Goal: Information Seeking & Learning: Understand process/instructions

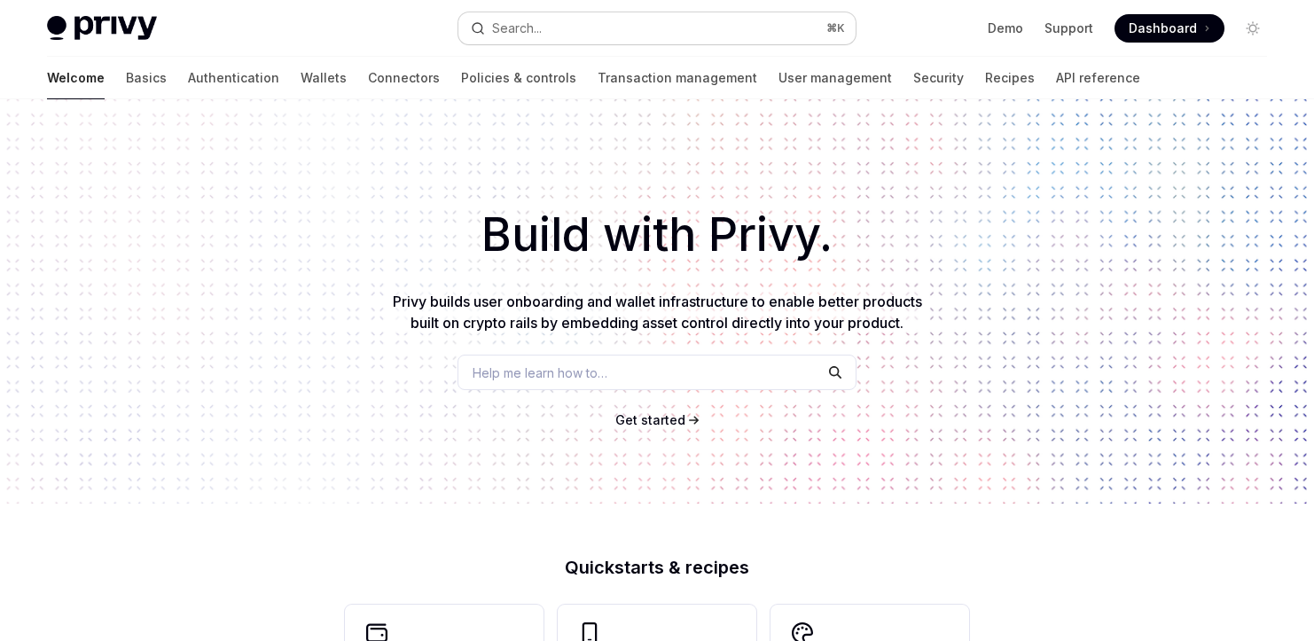
click at [519, 13] on button "Search... ⌘ K" at bounding box center [656, 28] width 397 height 32
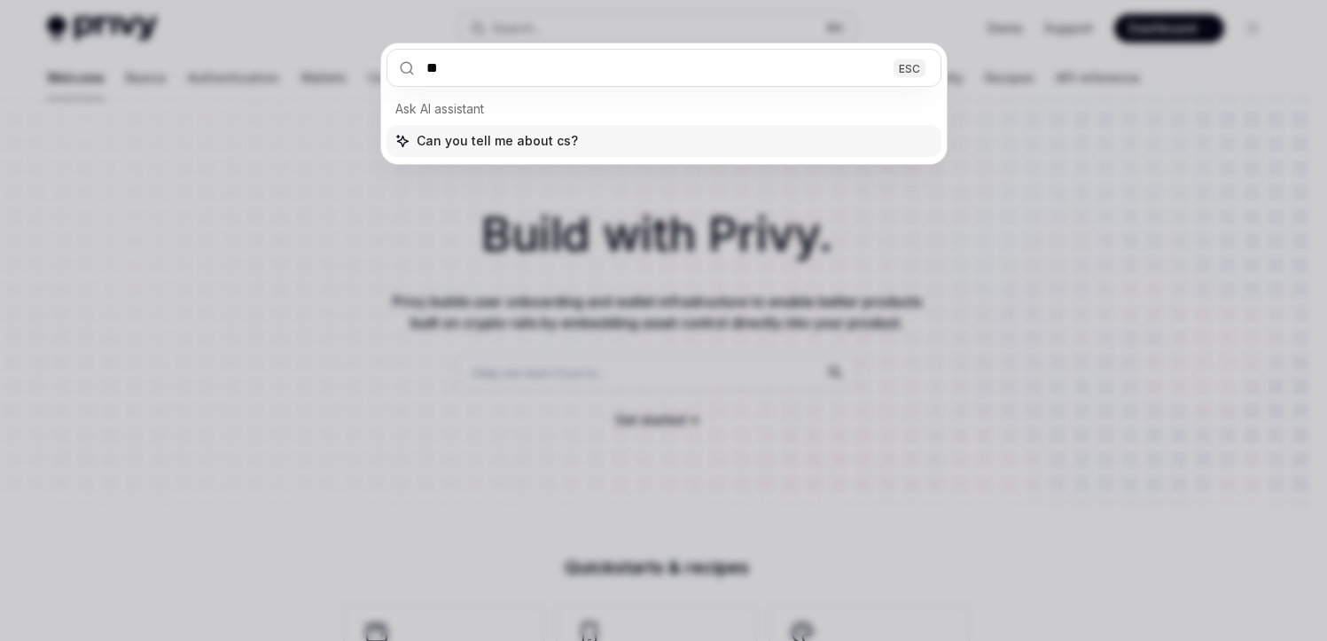
type input "***"
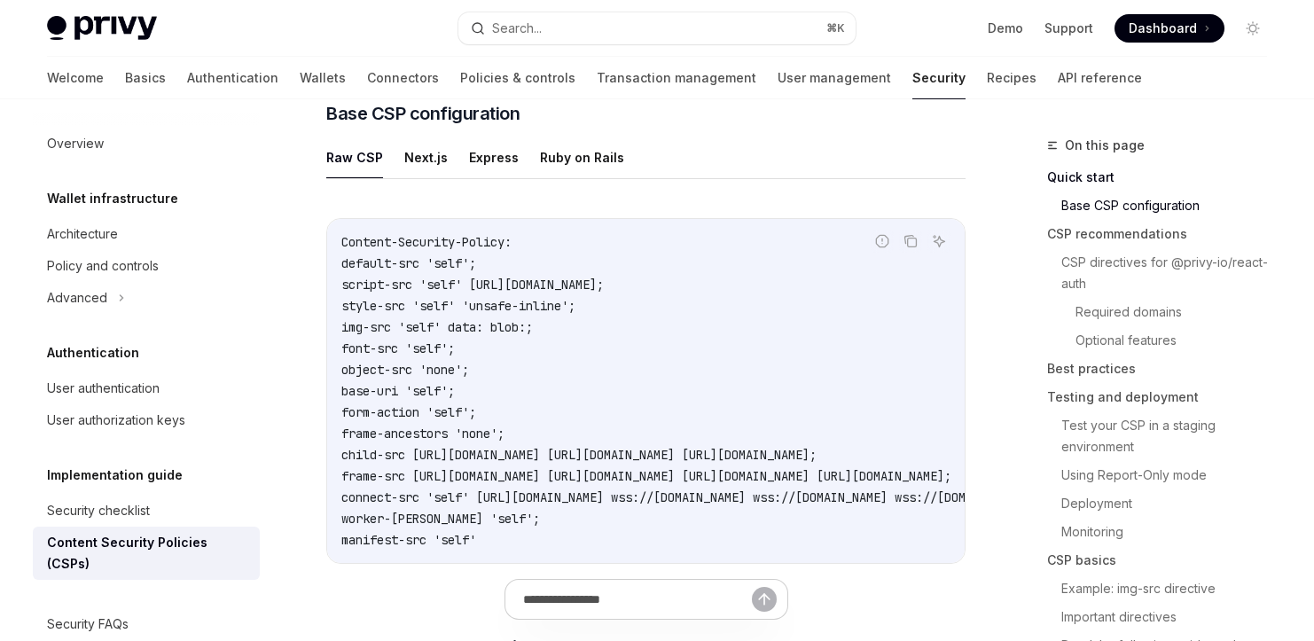
scroll to position [488, 0]
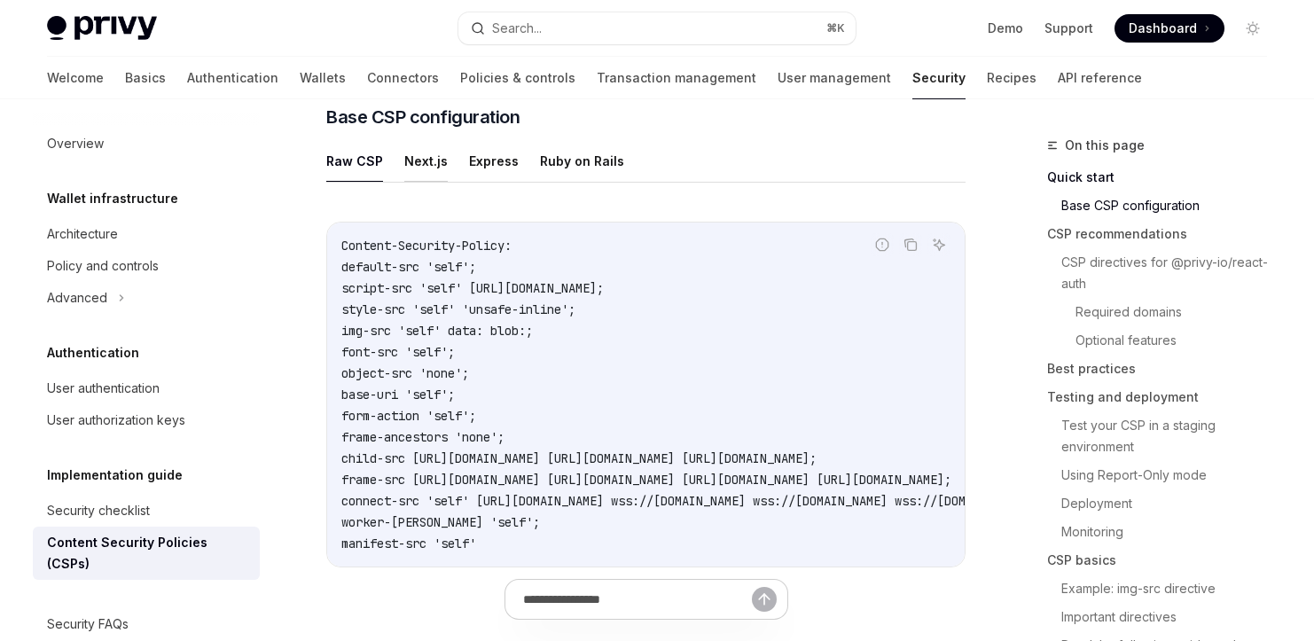
click at [435, 169] on button "Next.js" at bounding box center [425, 161] width 43 height 42
type textarea "*"
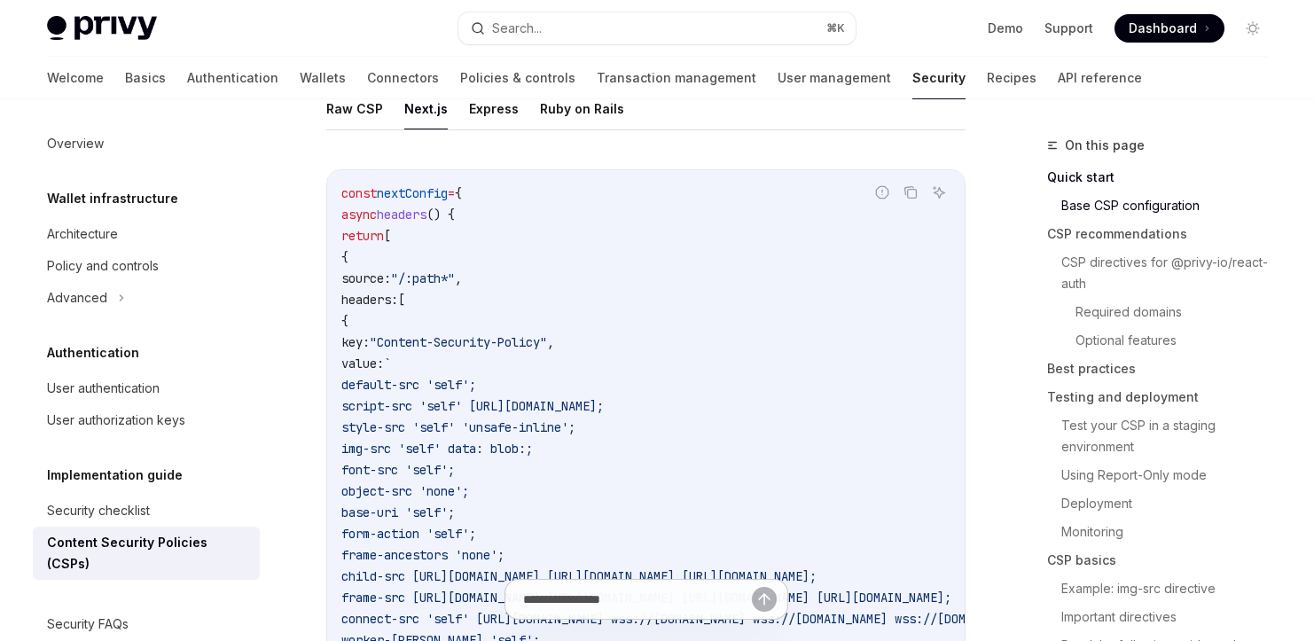
scroll to position [565, 0]
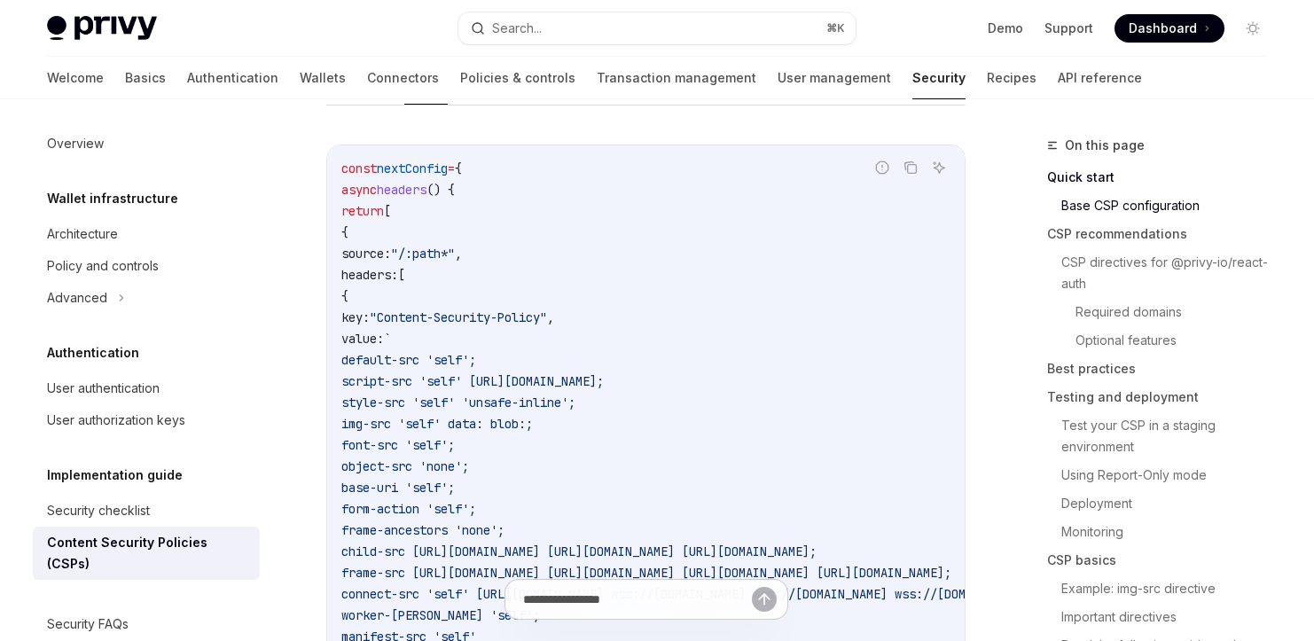
drag, startPoint x: 544, startPoint y: 248, endPoint x: 403, endPoint y: 247, distance: 141.9
click at [403, 247] on code "const nextConfig = { async headers () { return [ { source: "/:path*" , headers:…" at bounding box center [862, 477] width 1043 height 638
copy span "source: "/:path*" ,"
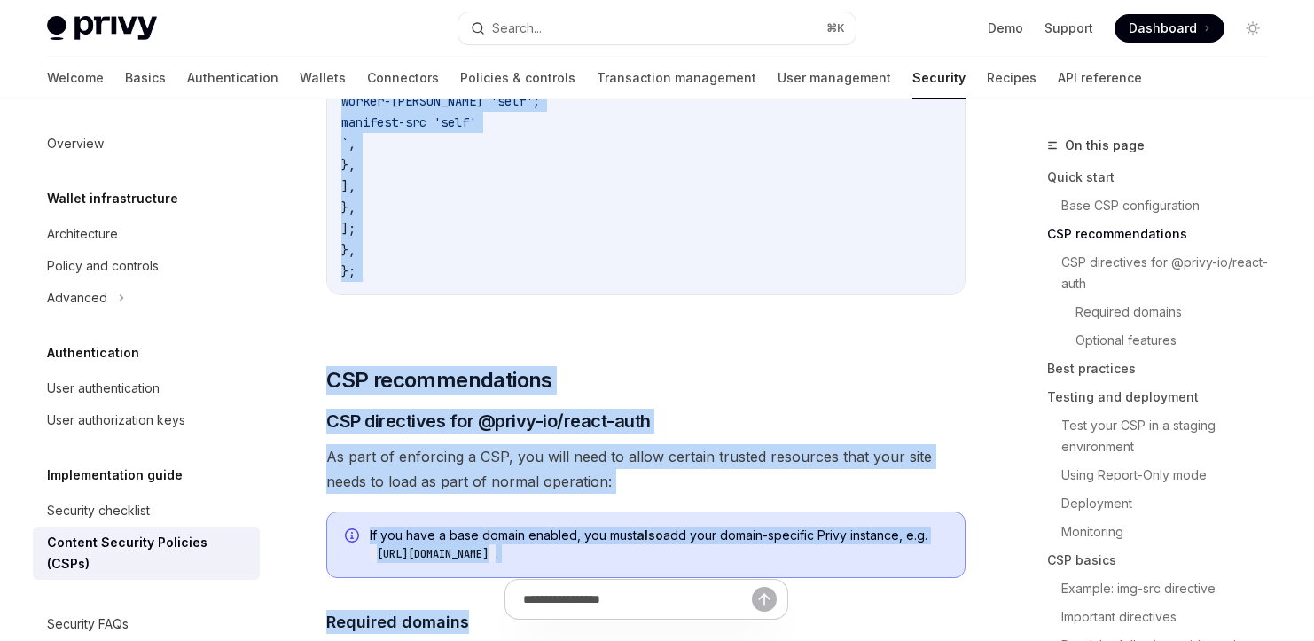
scroll to position [1244, 0]
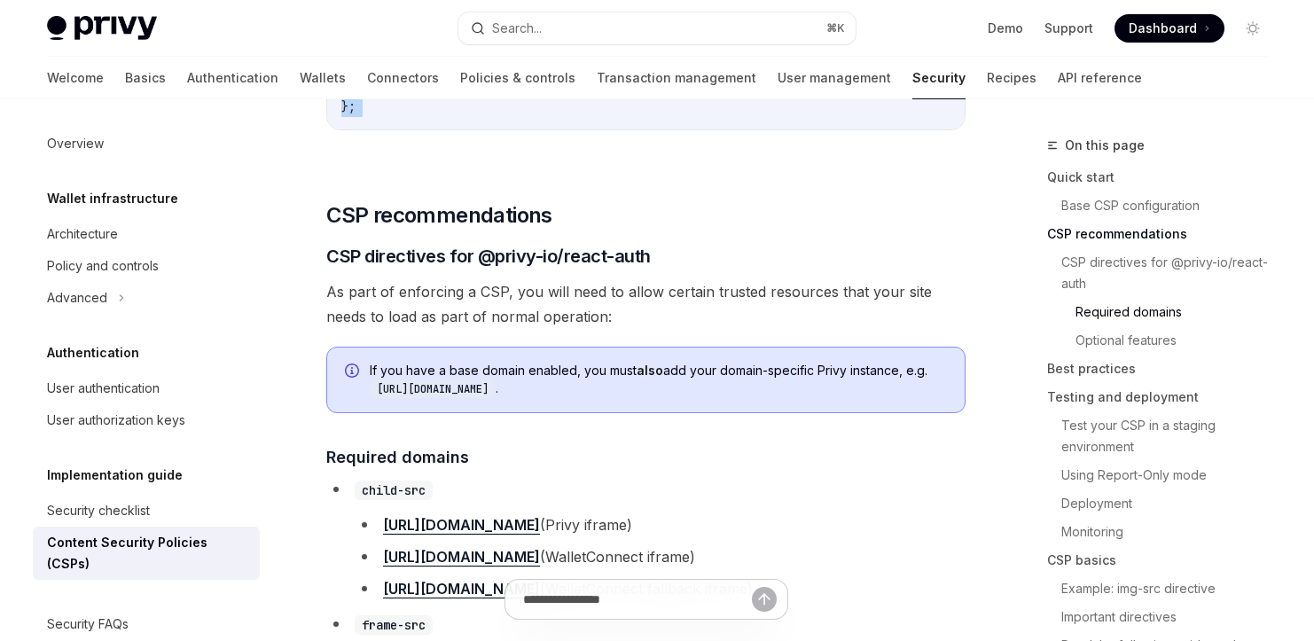
drag, startPoint x: 398, startPoint y: 273, endPoint x: 418, endPoint y: 187, distance: 88.4
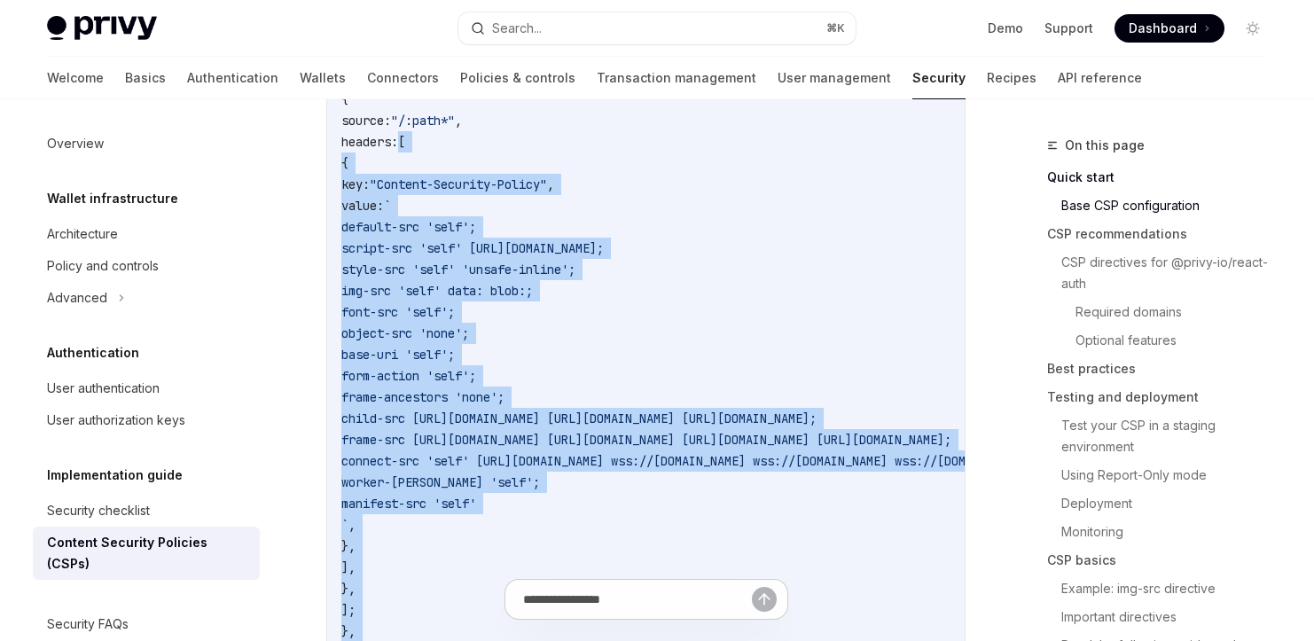
scroll to position [697, 0]
click at [469, 335] on span "object-src 'none';" at bounding box center [405, 334] width 128 height 16
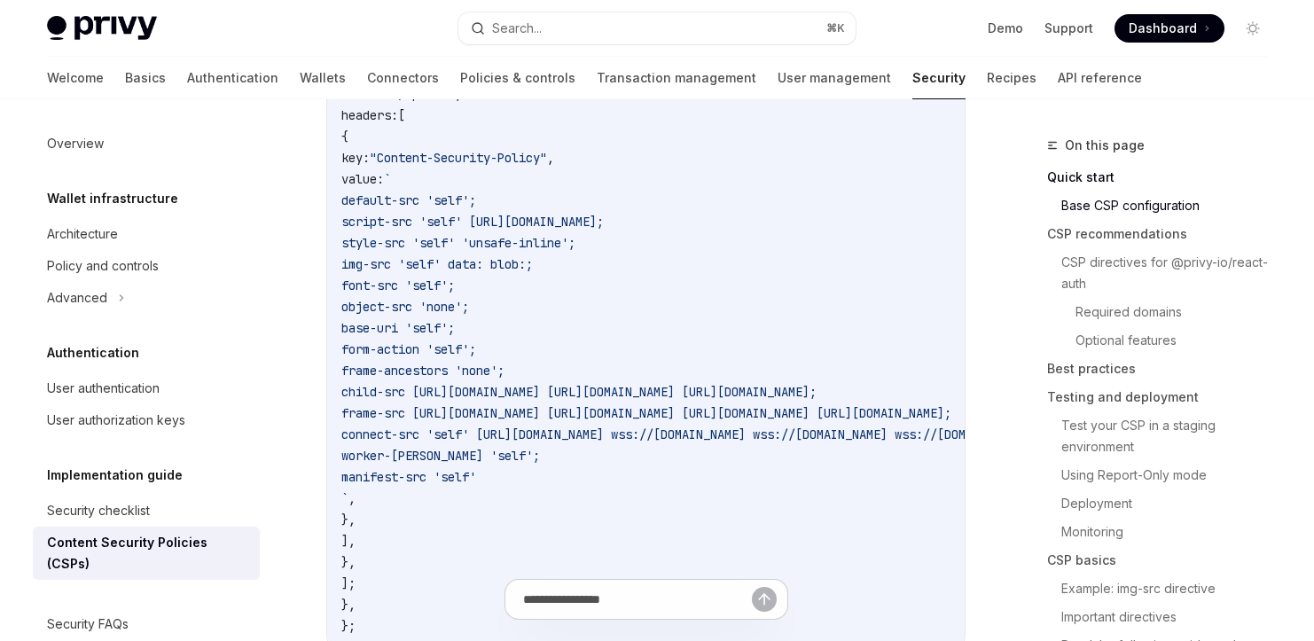
scroll to position [696, 0]
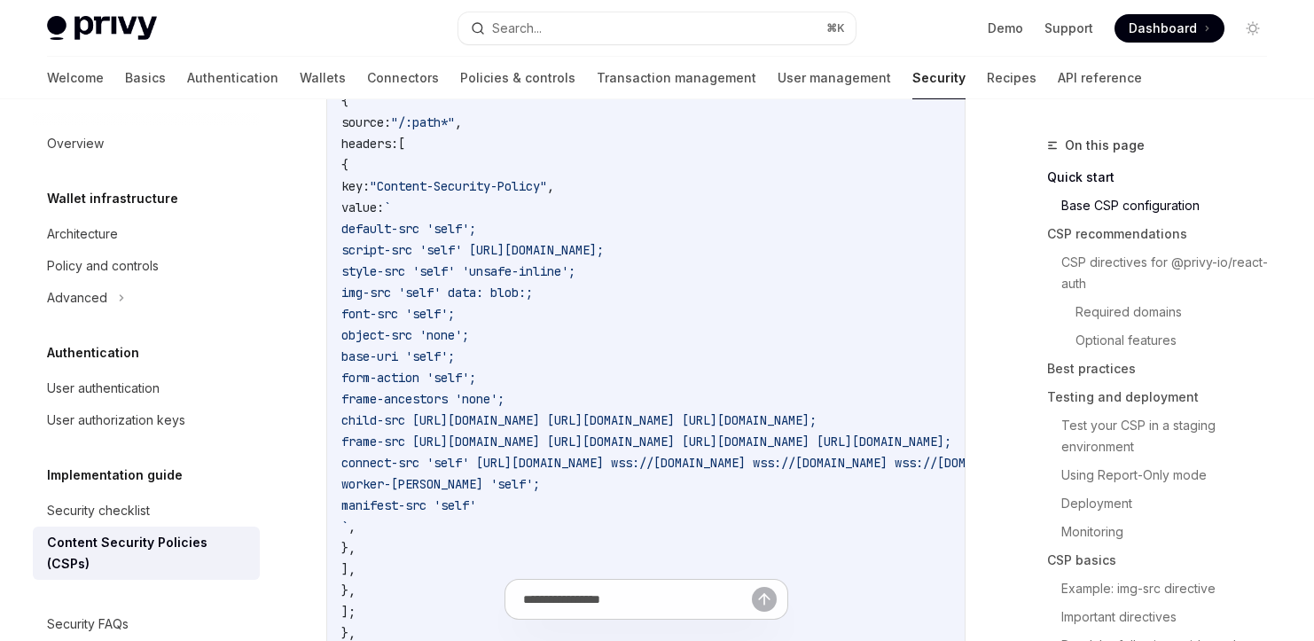
drag, startPoint x: 403, startPoint y: 142, endPoint x: 434, endPoint y: 567, distance: 426.8
click at [434, 567] on code "const nextConfig = { async headers () { return [ { source: "/:path*" , headers:…" at bounding box center [862, 346] width 1043 height 638
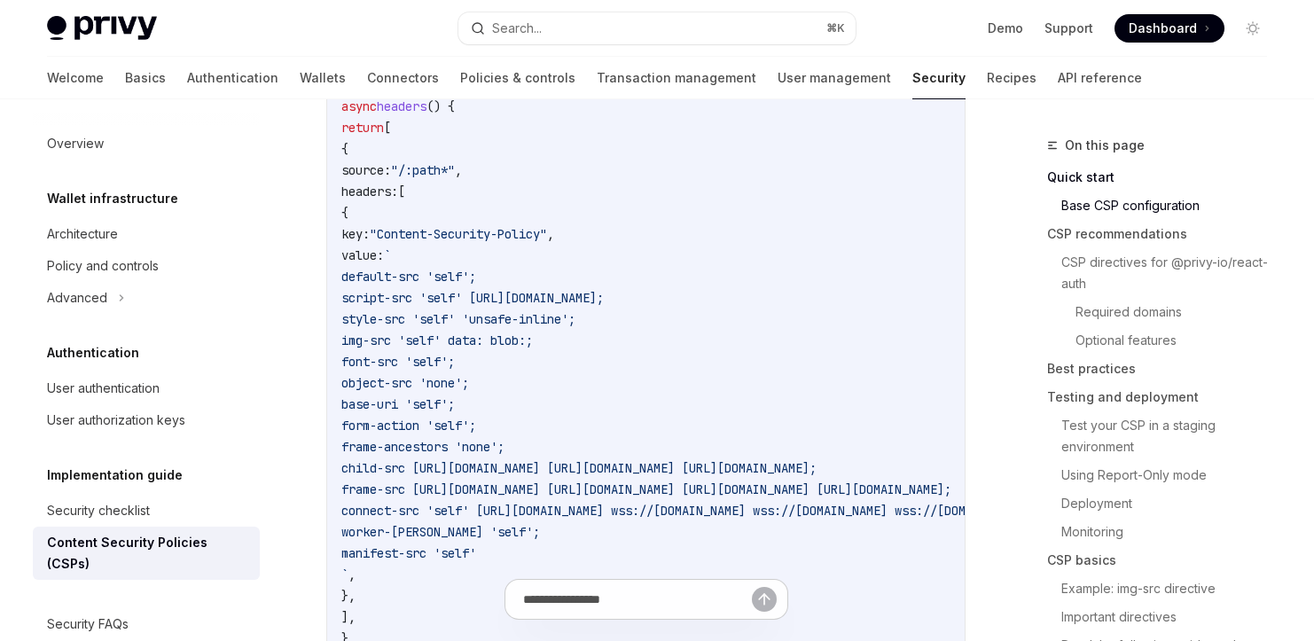
scroll to position [644, 0]
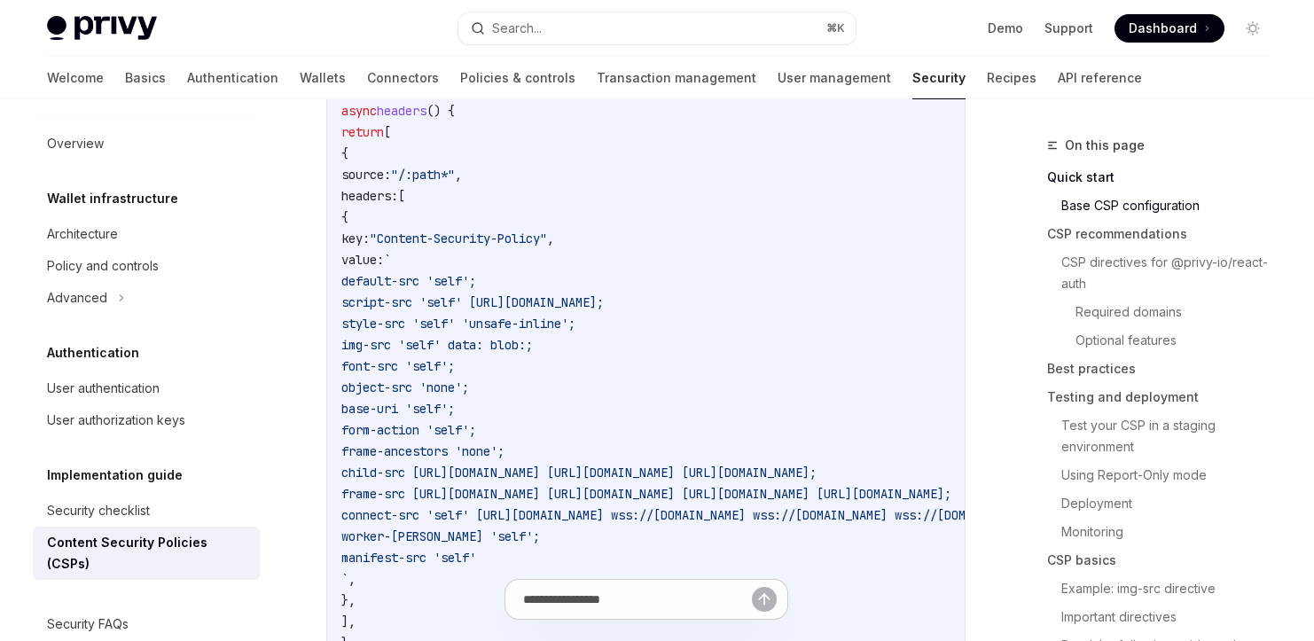
copy code "headers: [ { key: "Content-Security-Policy" , value: ` default-src 'self'; scri…"
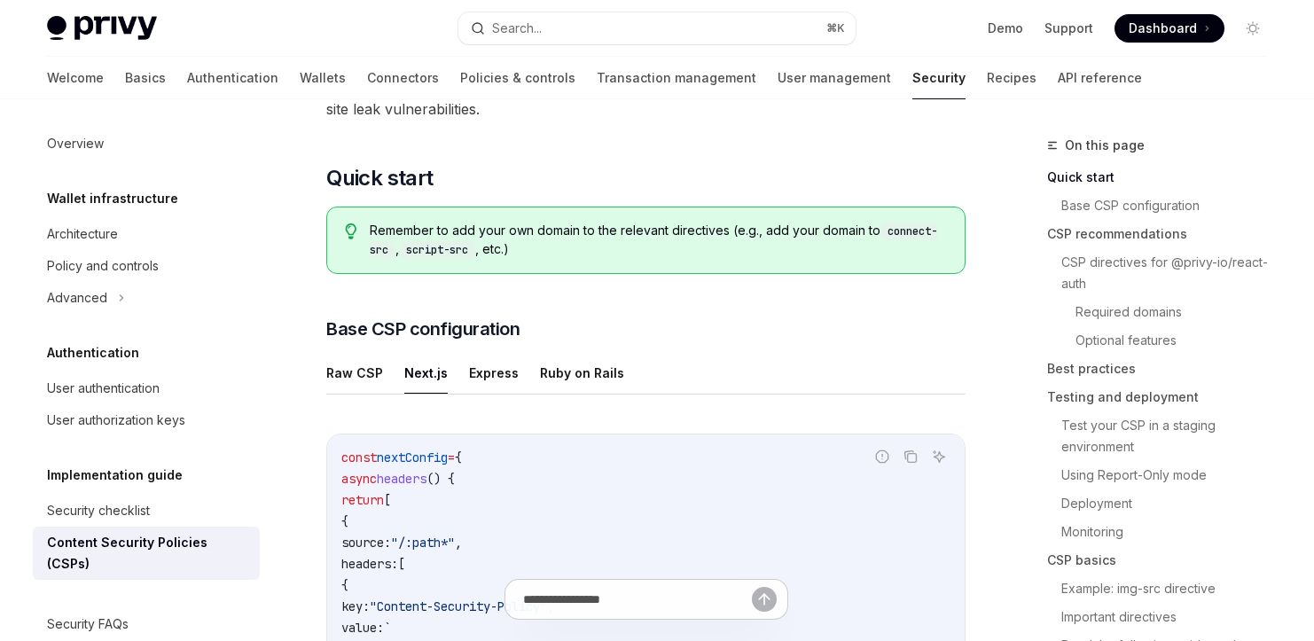
scroll to position [254, 0]
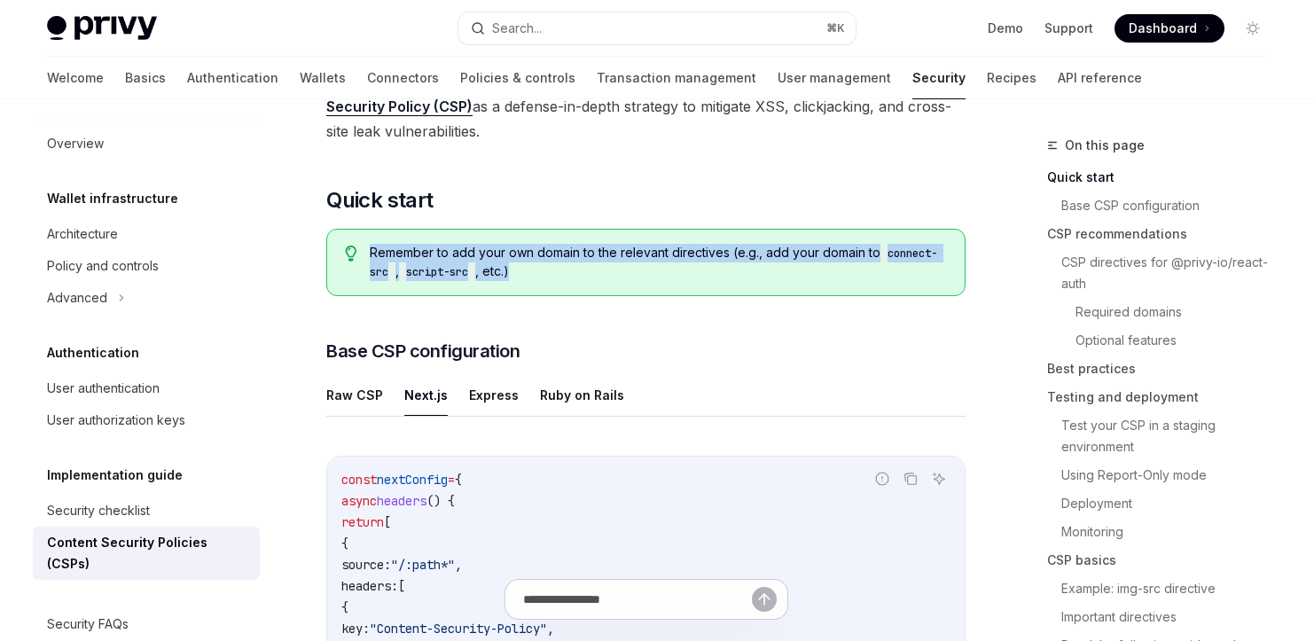
drag, startPoint x: 367, startPoint y: 252, endPoint x: 550, endPoint y: 270, distance: 183.5
click at [550, 270] on div "Remember to add your own domain to the relevant directives (e.g., add your doma…" at bounding box center [645, 262] width 639 height 67
copy span "Remember to add your own domain to the relevant directives (e.g., add your doma…"
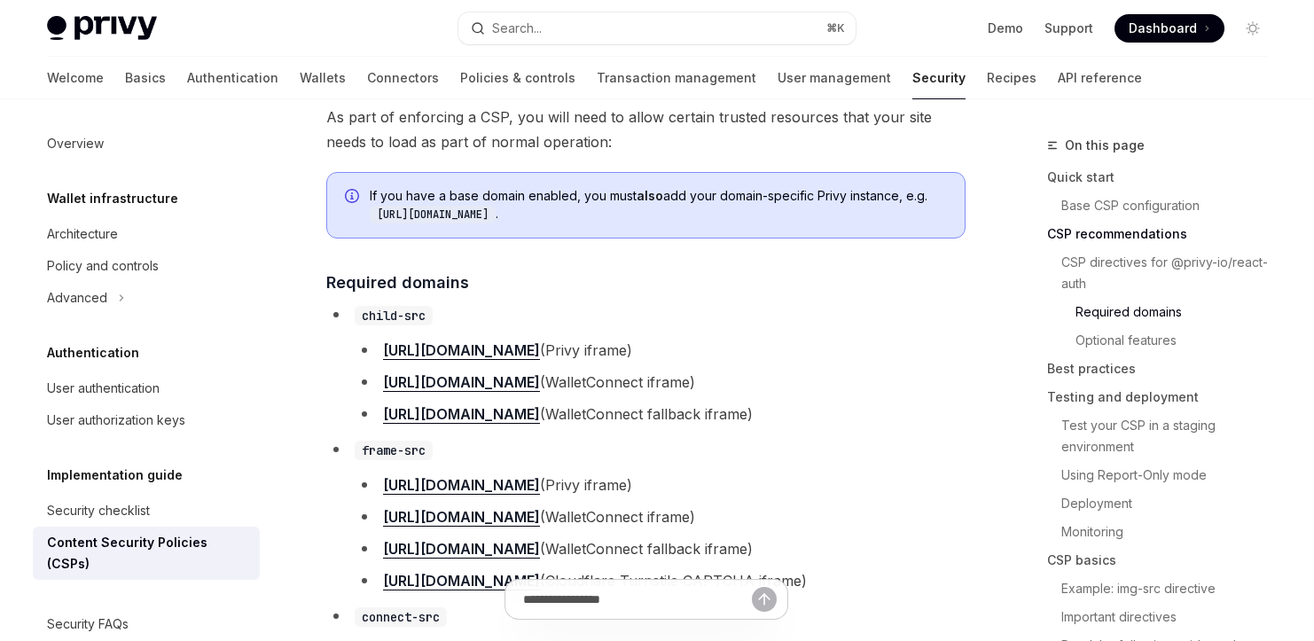
scroll to position [1668, 0]
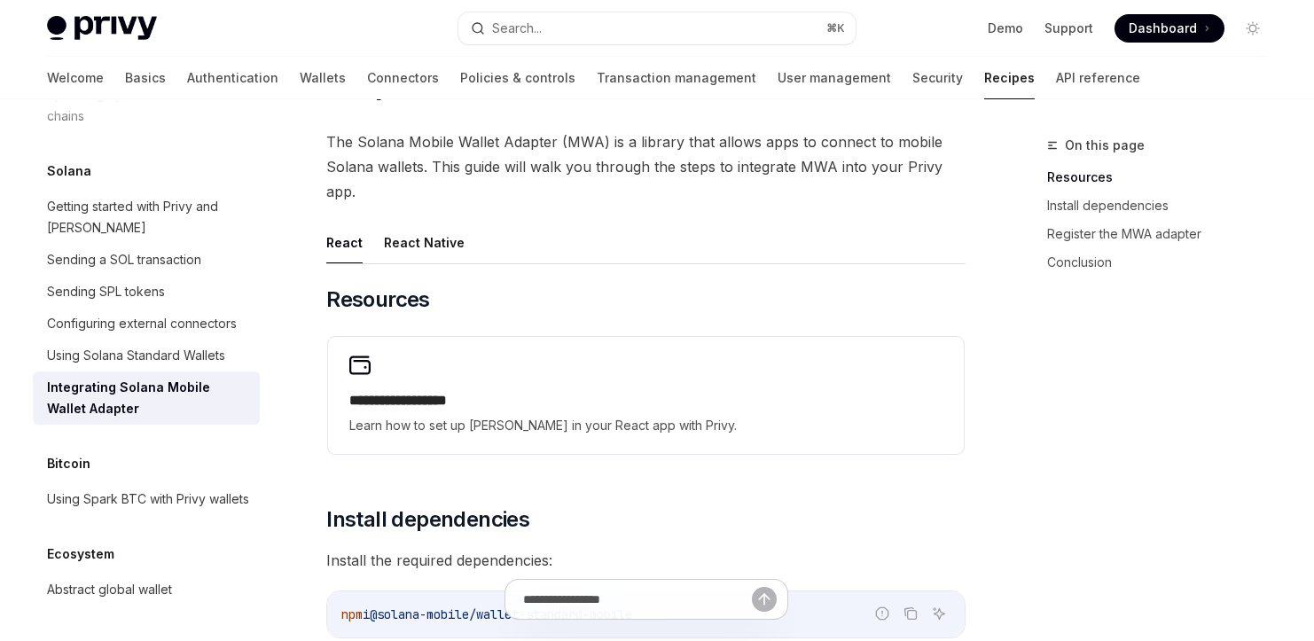
scroll to position [113, 0]
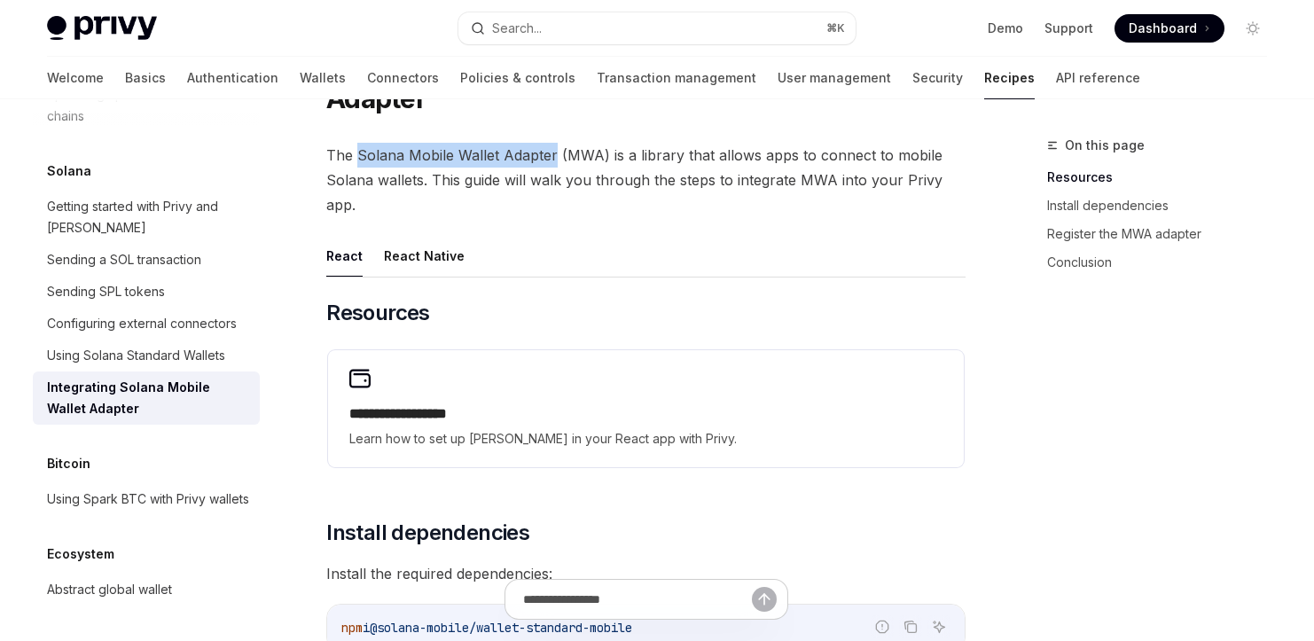
drag, startPoint x: 357, startPoint y: 152, endPoint x: 553, endPoint y: 152, distance: 195.9
click at [553, 152] on span "The Solana Mobile Wallet Adapter (MWA) is a library that allows apps to connect…" at bounding box center [645, 180] width 639 height 74
copy span "Solana Mobile Wallet Adapter"
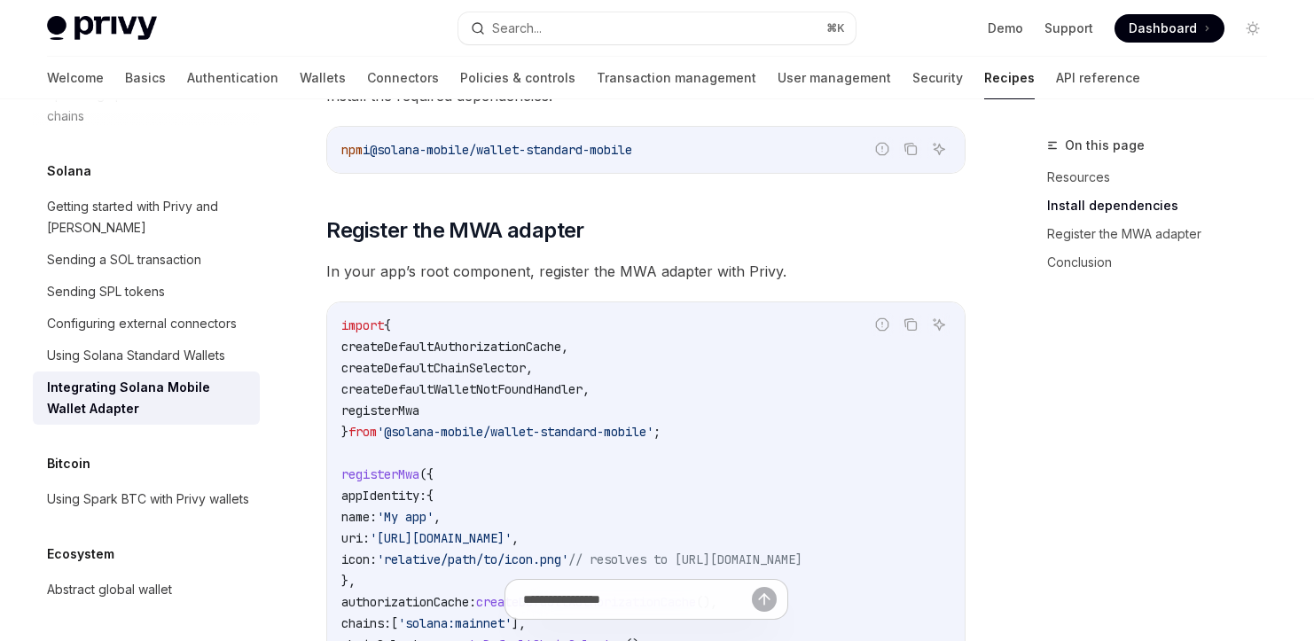
scroll to position [565, 0]
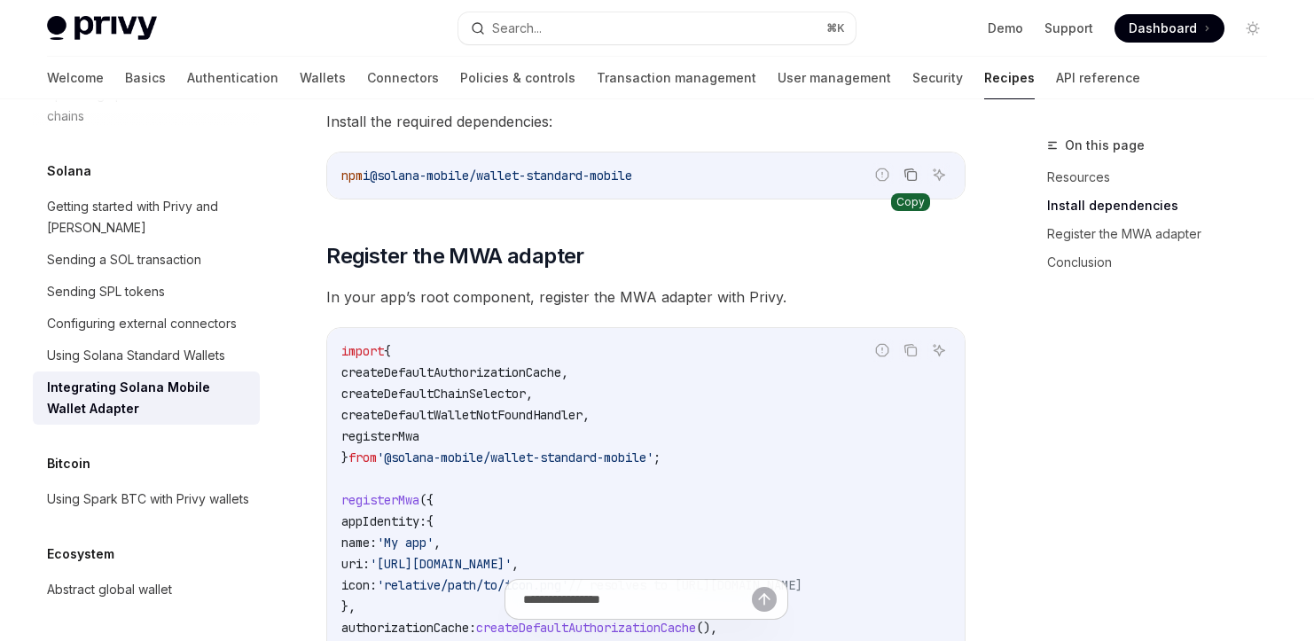
click at [906, 168] on icon "Copy the contents from the code block" at bounding box center [910, 175] width 14 height 14
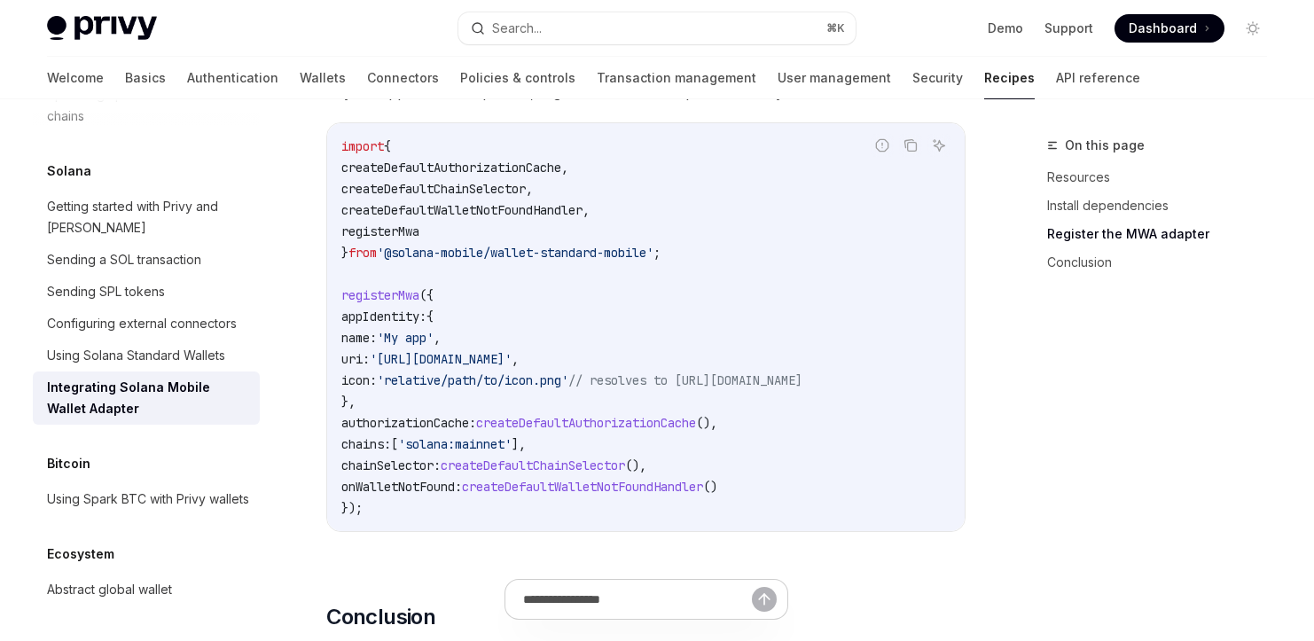
scroll to position [734, 0]
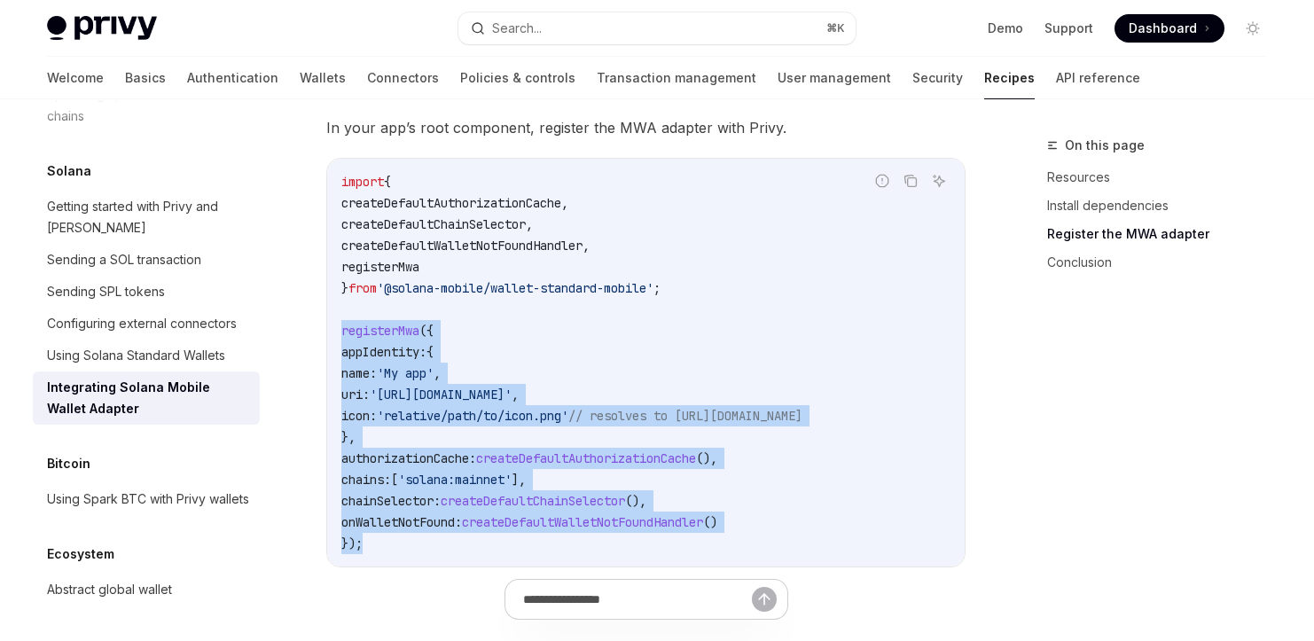
drag, startPoint x: 369, startPoint y: 547, endPoint x: 322, endPoint y: 336, distance: 216.2
click at [322, 336] on div "**********" at bounding box center [479, 221] width 979 height 1641
copy code "registerMwa ({ appIdentity: { name: 'My app' , uri: '[URL][DOMAIN_NAME]' , icon…"
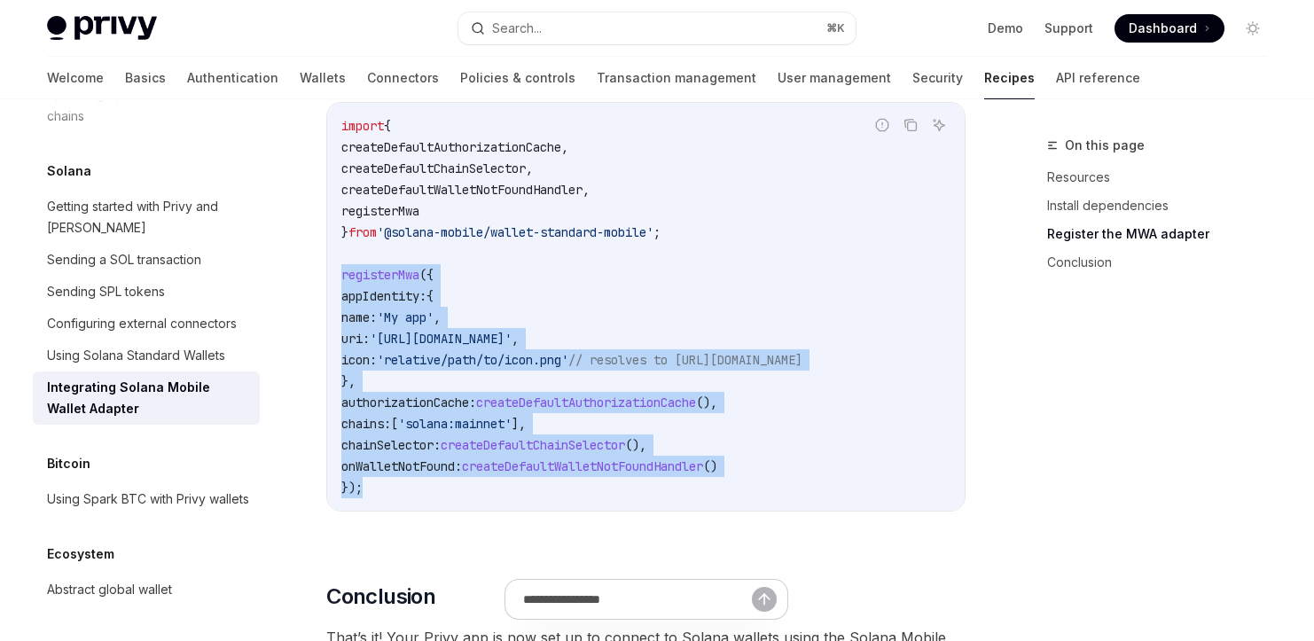
scroll to position [787, 0]
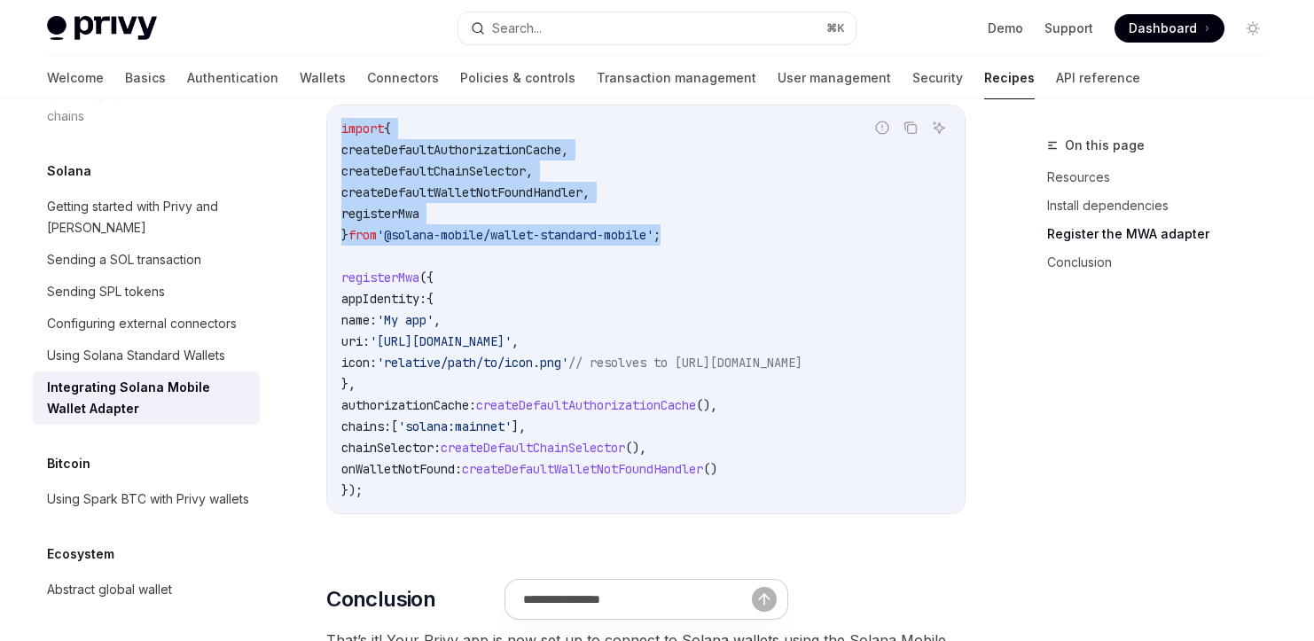
drag, startPoint x: 703, startPoint y: 237, endPoint x: 331, endPoint y: 122, distance: 389.5
click at [331, 122] on div "import { createDefaultAuthorizationCache , createDefaultChainSelector , createD…" at bounding box center [645, 310] width 637 height 408
copy code "import { createDefaultAuthorizationCache , createDefaultChainSelector , createD…"
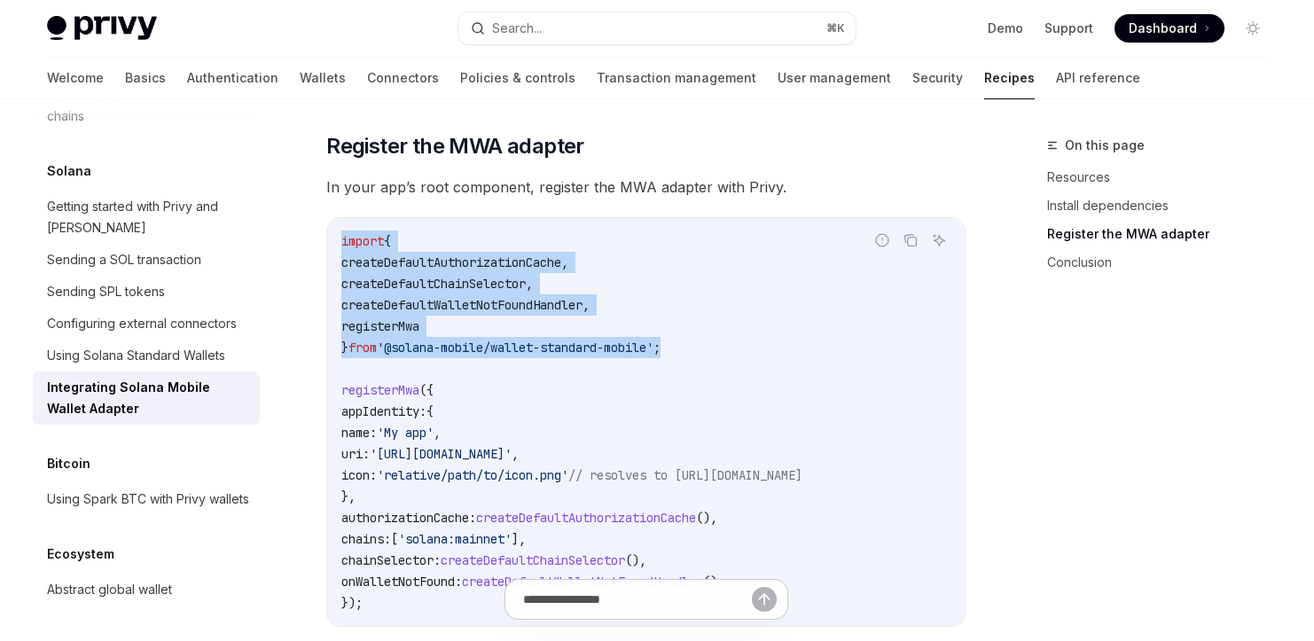
scroll to position [672, 0]
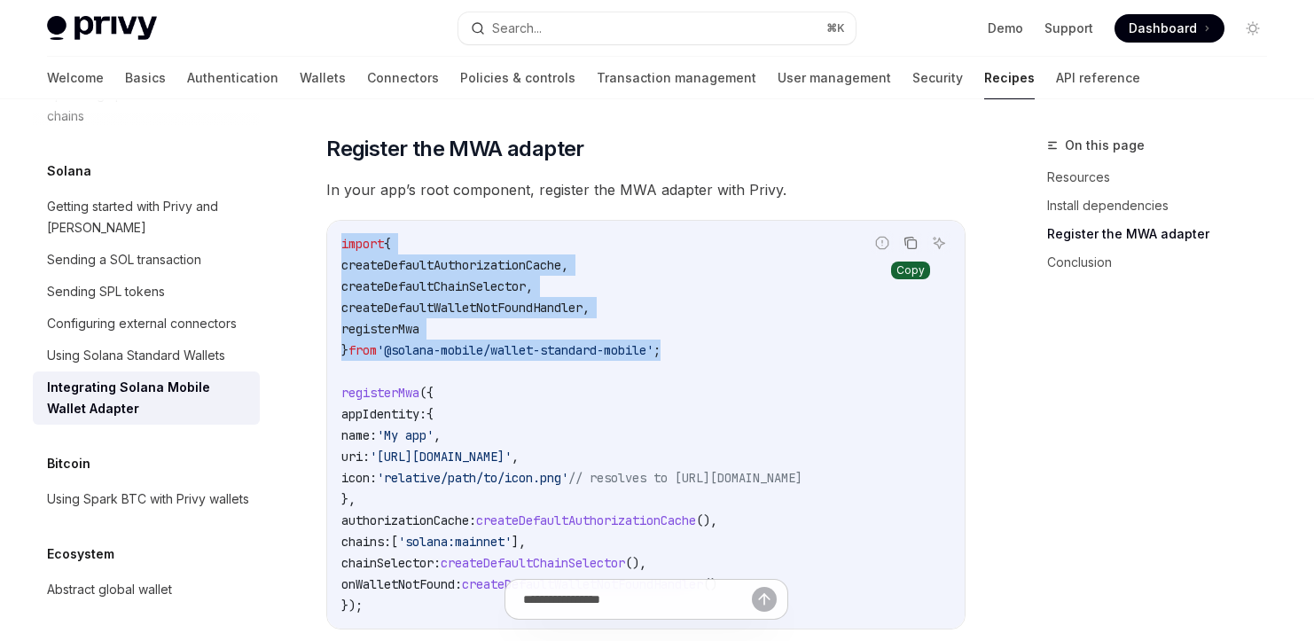
click at [912, 243] on icon "Copy the contents from the code block" at bounding box center [910, 243] width 14 height 14
